Goal: Task Accomplishment & Management: Use online tool/utility

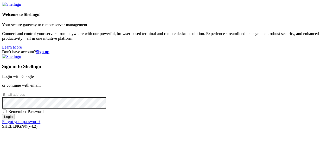
click at [34, 74] on link "Login with Google" at bounding box center [18, 76] width 32 height 4
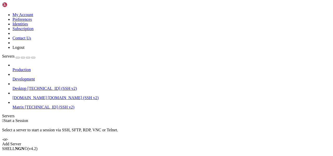
click at [34, 105] on span "[TECHNICAL_ID] (SSH v2)" at bounding box center [49, 107] width 49 height 4
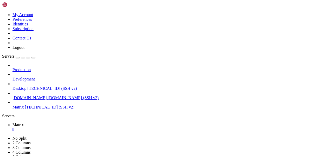
scroll to position [22, 0]
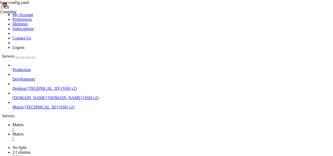
type input "/home/mau/tmp/maubot-gifme/gifme"
type textarea "await evt.mark_read()"
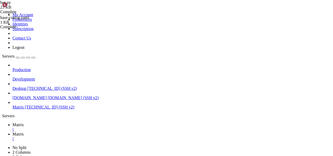
scroll to position [1523, 0]
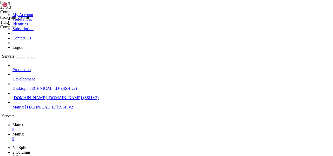
type textarea "url_params = urllib.parse.urlencode({"q": query, "api_key": self.config["giphy_…"
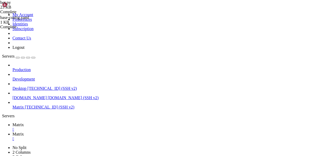
click at [73, 123] on link "Matrix " at bounding box center [171, 127] width 318 height 9
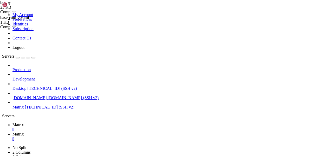
click at [24, 132] on span "Matrix" at bounding box center [17, 134] width 11 height 4
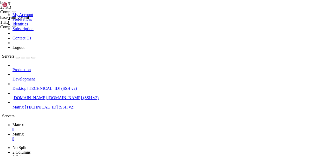
type input "/home/mau/tmp/maubot-gifme/gifme"
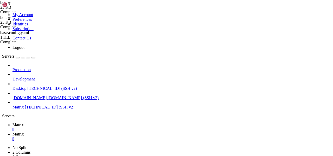
scroll to position [0, 18]
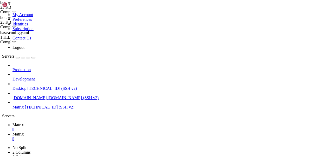
paste textarea "messaging_non_clips"
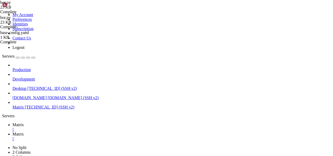
paste textarea "А-ЯЁ"
drag, startPoint x: 146, startPoint y: 48, endPoint x: 131, endPoint y: 48, distance: 15.1
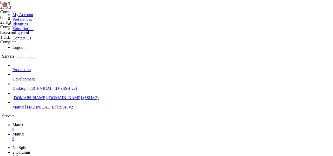
paste textarea "а-яёА-ЯЁ0"
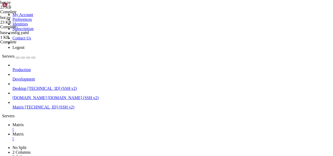
scroll to position [0, 3]
type textarea "api_data = None"
click at [24, 123] on span "Matrix" at bounding box center [17, 125] width 11 height 4
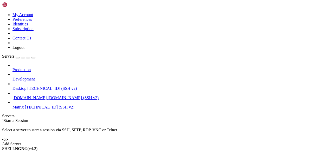
click at [24, 105] on span "Matrix" at bounding box center [17, 107] width 11 height 4
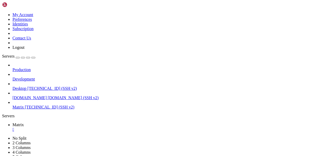
scroll to position [22, 0]
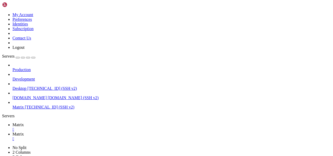
type input "/home/mau/tmp/maubot-gifme/gifme"
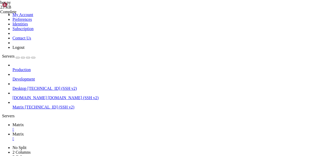
scroll to position [962, 0]
type textarea "await evt.reply(f"Something went wrong, I got the following response when \"
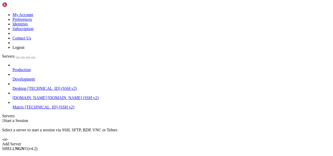
click at [24, 105] on span "Matrix" at bounding box center [17, 107] width 11 height 4
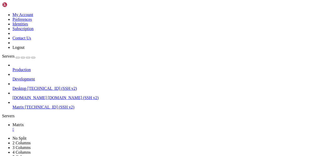
scroll to position [22, 0]
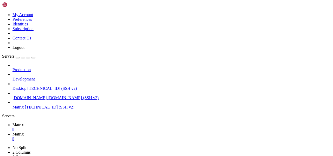
type input "/home/mau/tmp/maubot-gifme/gifme"
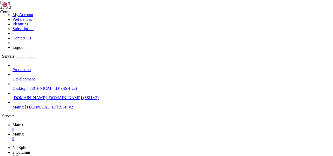
scroll to position [1035, 0]
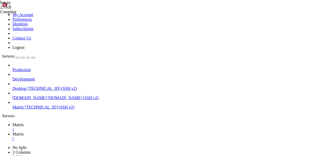
type textarea "to see the tags associated with that message in the database</p>","
